Goal: Information Seeking & Learning: Check status

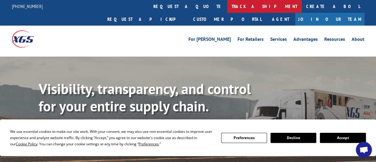
click at [227, 4] on link "track a shipment" at bounding box center [264, 6] width 75 height 13
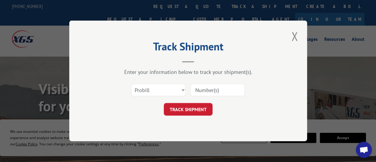
click at [222, 89] on input at bounding box center [217, 90] width 55 height 12
paste input "15379063"
type input "15379063"
click at [205, 112] on button "TRACK SHIPMENT" at bounding box center [188, 109] width 49 height 12
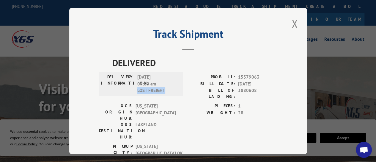
drag, startPoint x: 136, startPoint y: 89, endPoint x: 169, endPoint y: 88, distance: 33.6
click at [169, 88] on span "[DATE] 09:00 am LOST FREIGHT" at bounding box center [157, 84] width 40 height 20
click at [168, 88] on span "[DATE] 09:00 am LOST FREIGHT" at bounding box center [157, 84] width 40 height 20
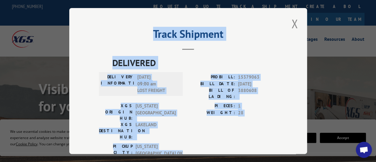
drag, startPoint x: 81, startPoint y: 25, endPoint x: 250, endPoint y: 97, distance: 183.5
click at [277, 122] on div "Track Shipment DELIVERED DELIVERY INFORMATION: [DATE] 09:00 am LOST FREIGHT PRO…" at bounding box center [188, 81] width 238 height 146
click at [201, 93] on div "PROBILL: 15379063 BILL DATE: [DATE] BILL OF LADING: 3880608" at bounding box center [232, 88] width 89 height 29
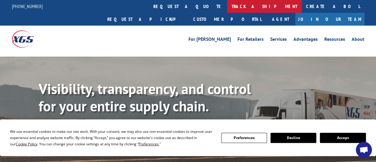
click at [227, 7] on link "track a shipment" at bounding box center [264, 6] width 75 height 13
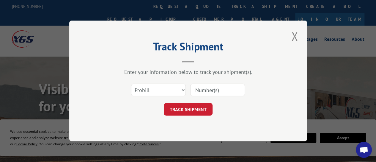
click at [211, 89] on input at bounding box center [217, 90] width 55 height 12
paste input "15379051"
click at [206, 91] on input "15379051" at bounding box center [217, 90] width 55 height 12
type input "15379051"
click at [199, 107] on button "TRACK SHIPMENT" at bounding box center [188, 109] width 49 height 12
